Goal: Check status: Check status

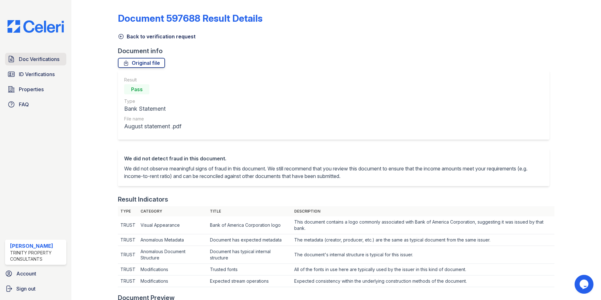
scroll to position [326, 0]
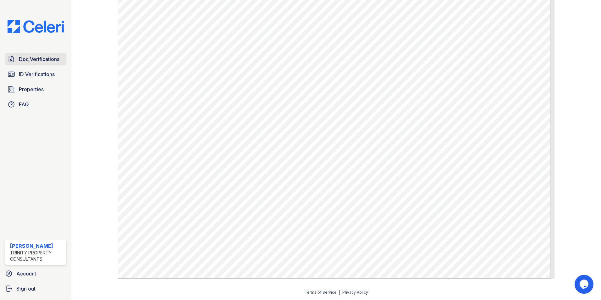
drag, startPoint x: 28, startPoint y: 57, endPoint x: 31, endPoint y: 56, distance: 3.2
click at [29, 57] on span "Doc Verifications" at bounding box center [39, 59] width 41 height 8
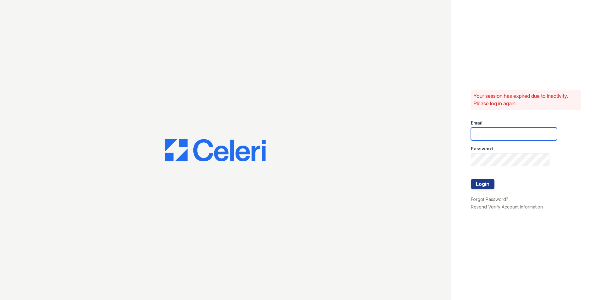
type input "dandrews@trinity-pm.com"
click at [478, 182] on button "Login" at bounding box center [483, 184] width 24 height 10
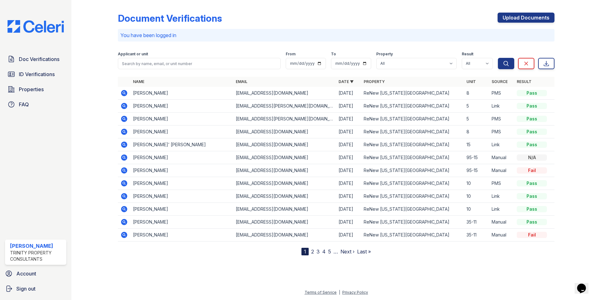
click at [123, 91] on icon at bounding box center [124, 93] width 6 height 6
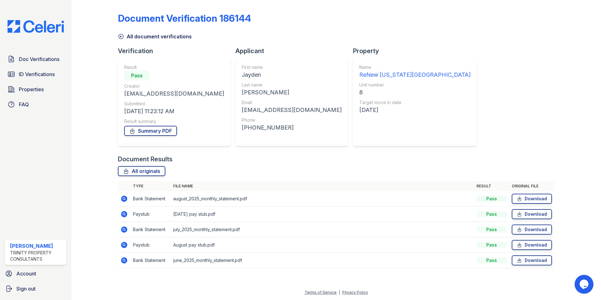
click at [125, 212] on icon at bounding box center [124, 214] width 6 height 6
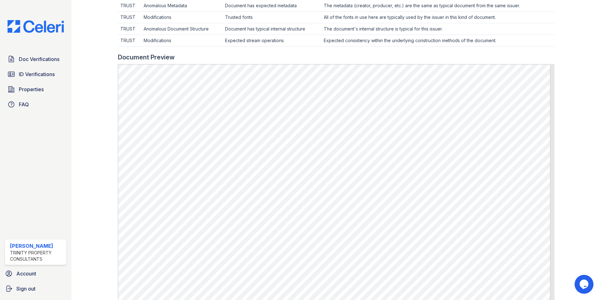
scroll to position [220, 0]
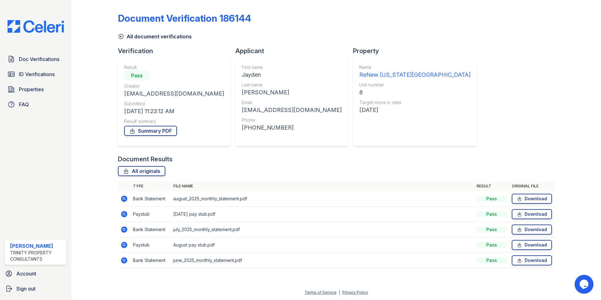
click at [125, 246] on icon at bounding box center [124, 245] width 8 height 8
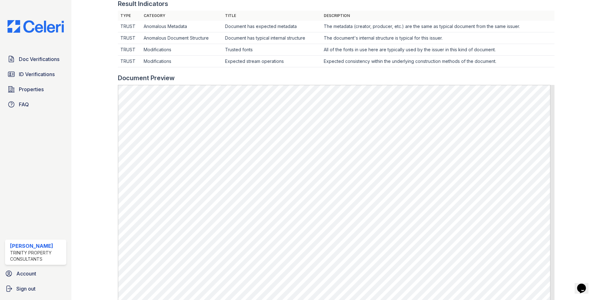
scroll to position [157, 0]
